Goal: Use online tool/utility: Utilize a website feature to perform a specific function

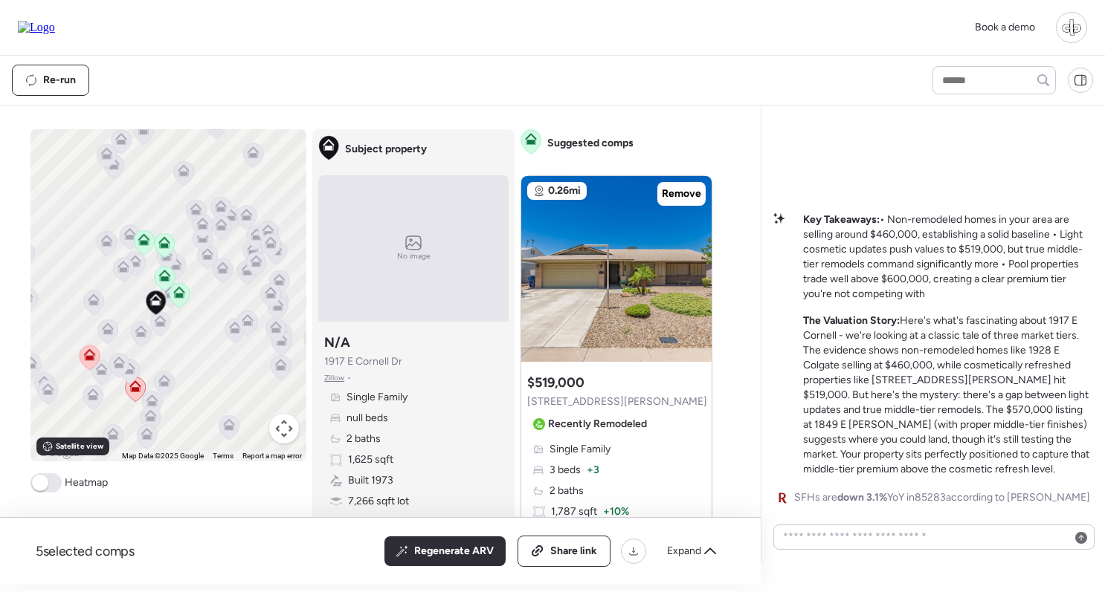
click at [184, 301] on icon at bounding box center [179, 295] width 20 height 25
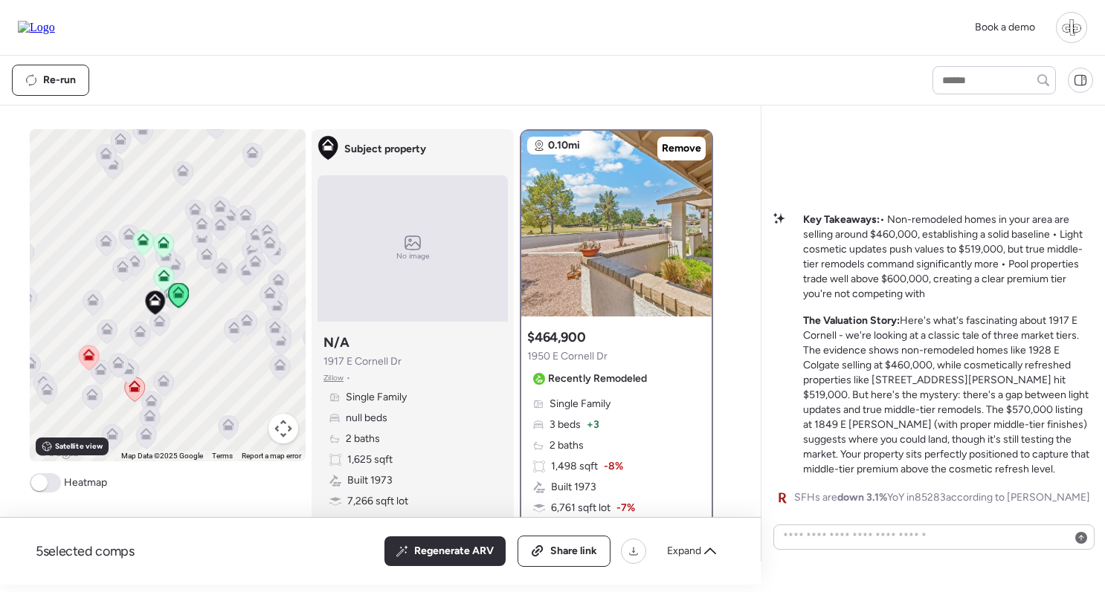
click at [161, 275] on icon at bounding box center [163, 273] width 11 height 7
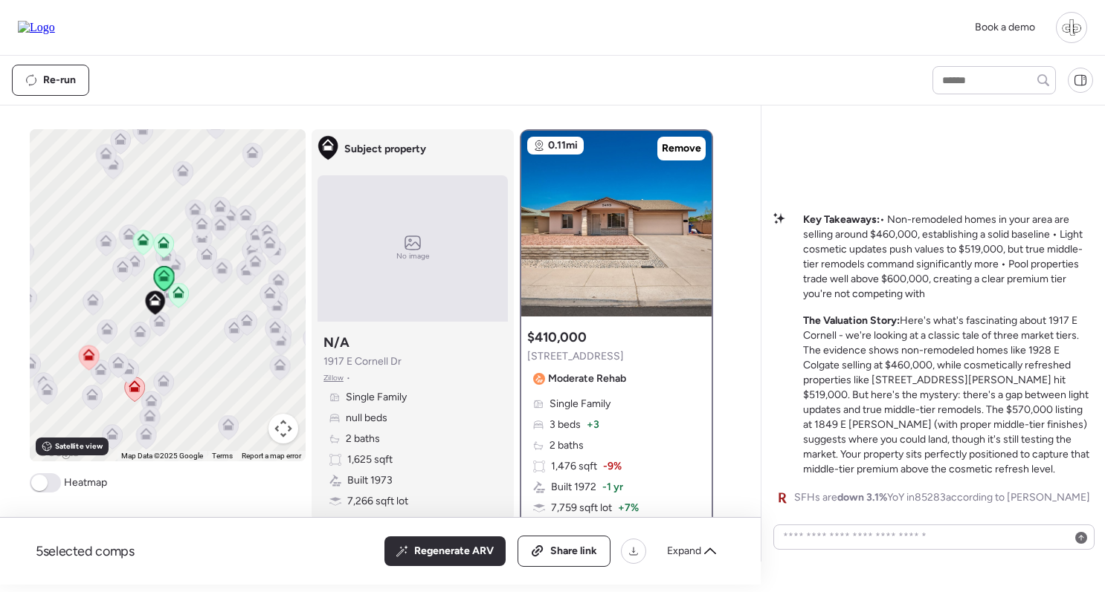
click at [168, 247] on icon at bounding box center [163, 245] width 10 height 4
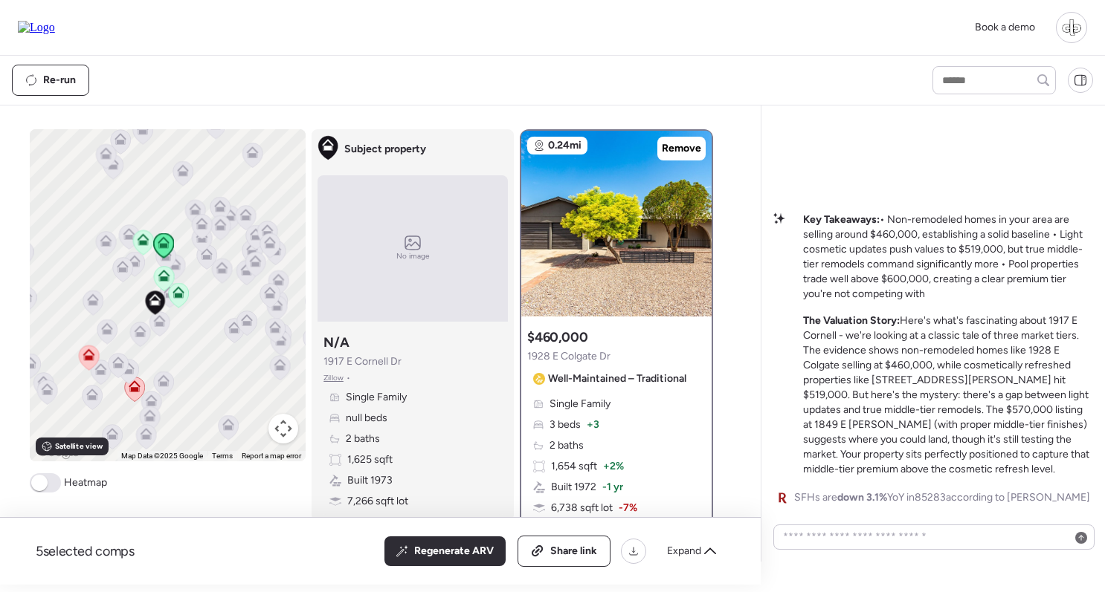
click at [139, 241] on icon at bounding box center [143, 239] width 12 height 12
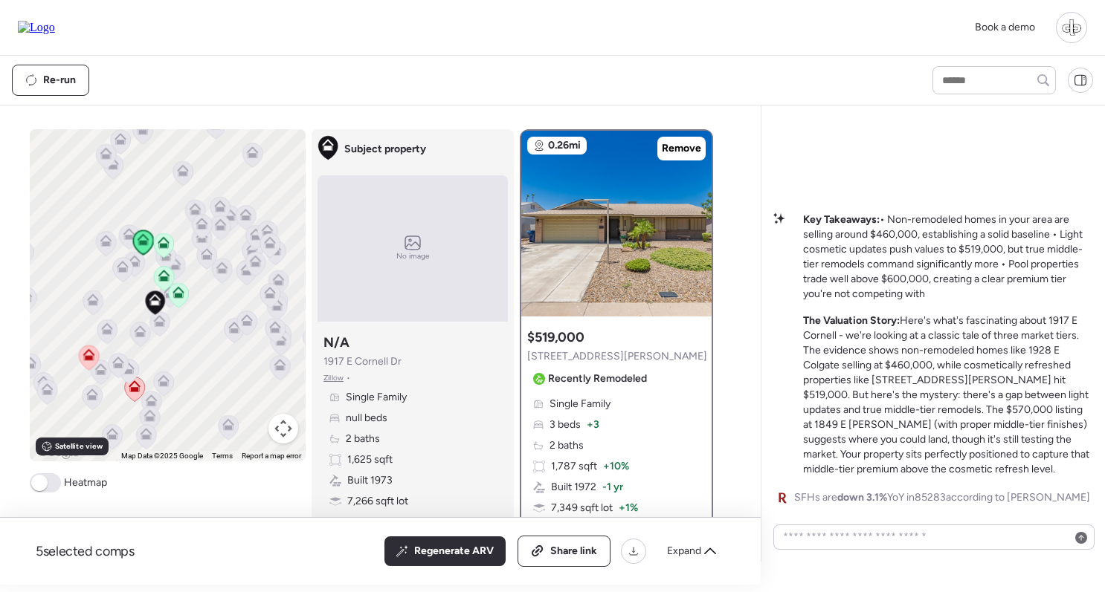
click at [133, 395] on icon at bounding box center [134, 389] width 20 height 25
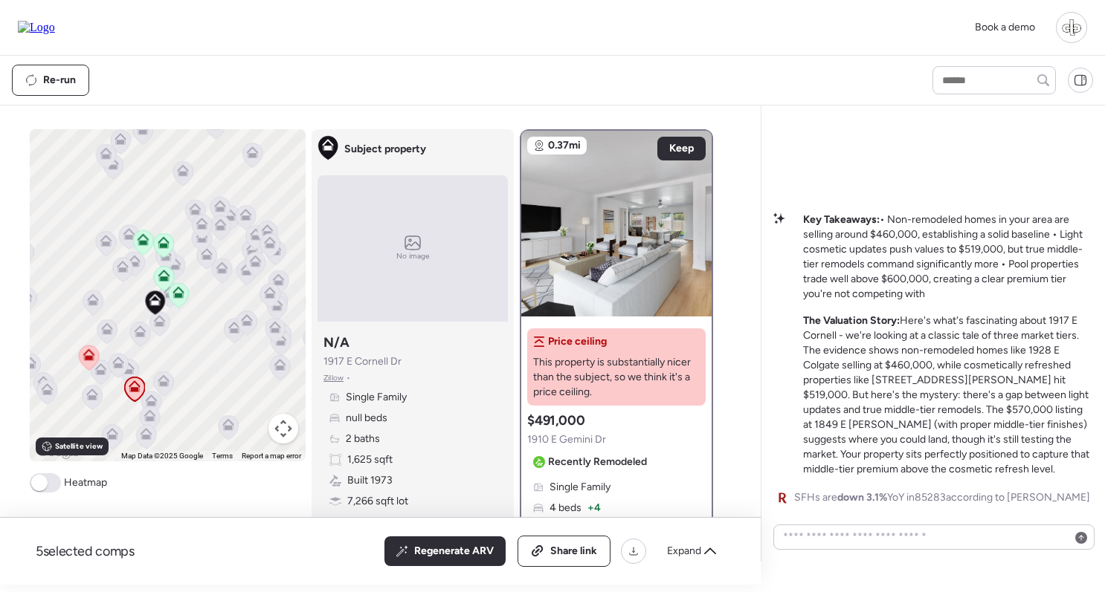
click at [84, 360] on icon at bounding box center [89, 355] width 12 height 12
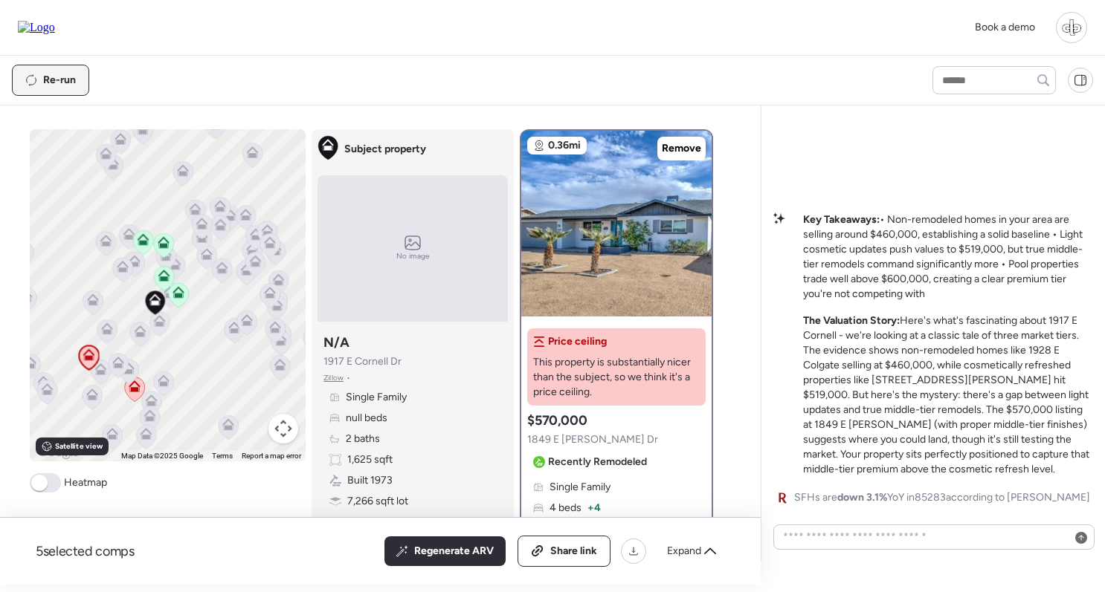
click at [54, 91] on div "Re-run" at bounding box center [51, 80] width 76 height 30
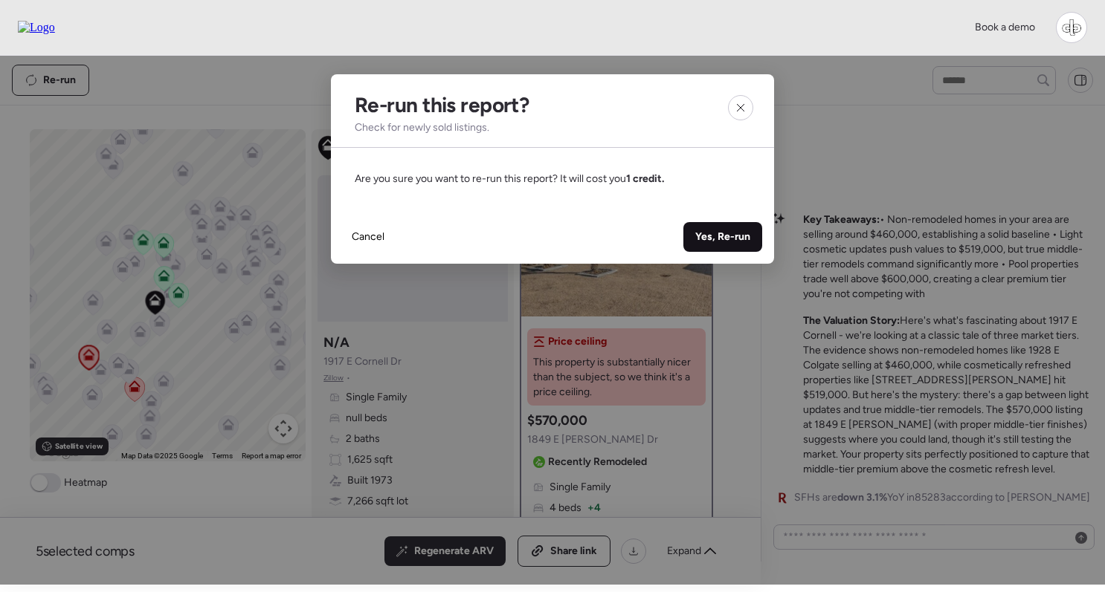
click at [734, 230] on span "Yes, Re-run" at bounding box center [722, 237] width 55 height 15
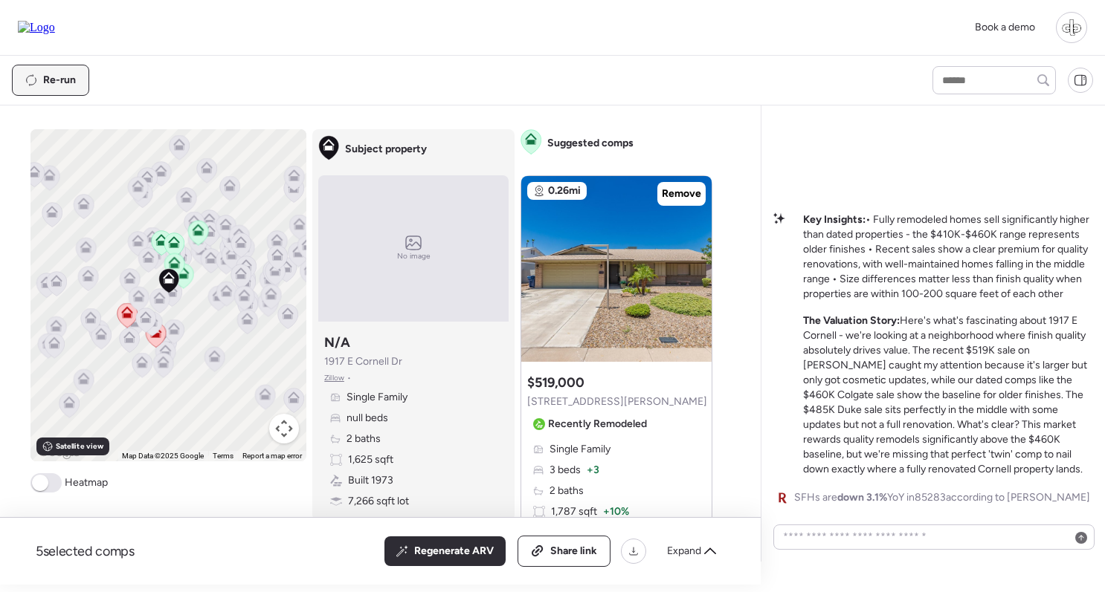
click at [62, 91] on div "Re-run" at bounding box center [51, 80] width 76 height 30
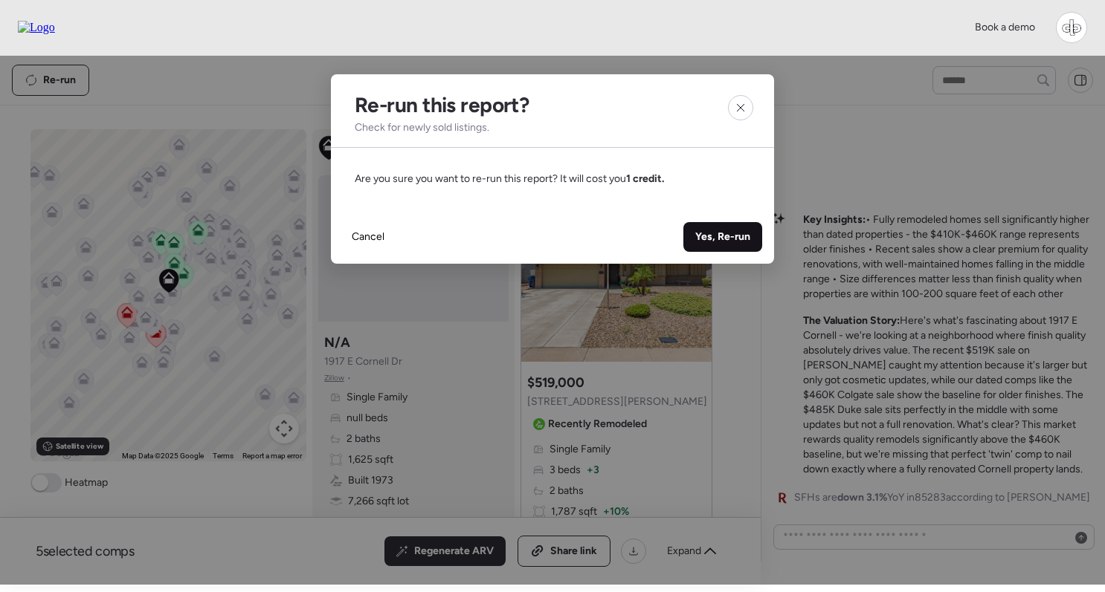
click at [740, 245] on div "Yes, Re-run" at bounding box center [722, 237] width 79 height 30
